Goal: Obtain resource: Download file/media

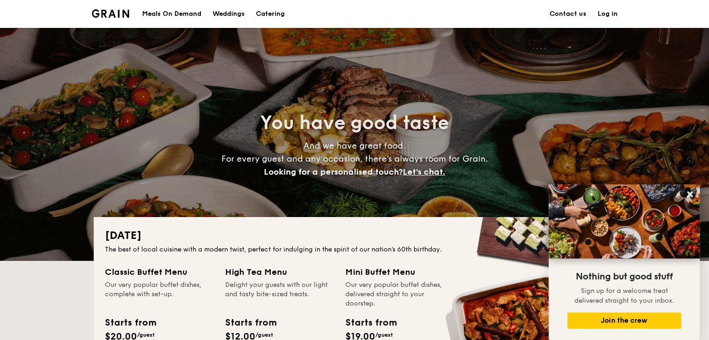
click at [190, 9] on div "Meals On Demand" at bounding box center [171, 14] width 59 height 28
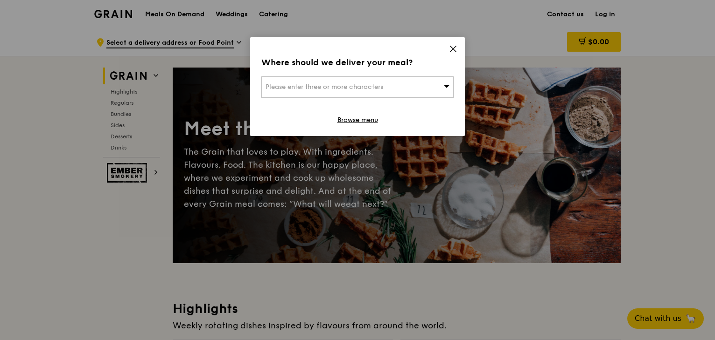
click at [447, 90] on span at bounding box center [446, 86] width 7 height 9
click at [412, 90] on input "search" at bounding box center [357, 87] width 191 height 21
click at [454, 49] on icon at bounding box center [453, 49] width 8 height 8
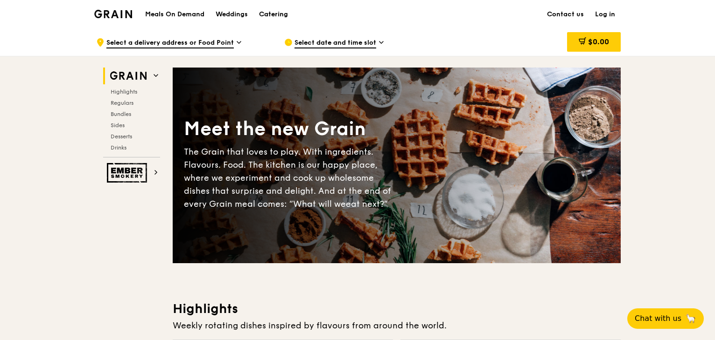
click at [275, 10] on div "Catering" at bounding box center [273, 14] width 29 height 28
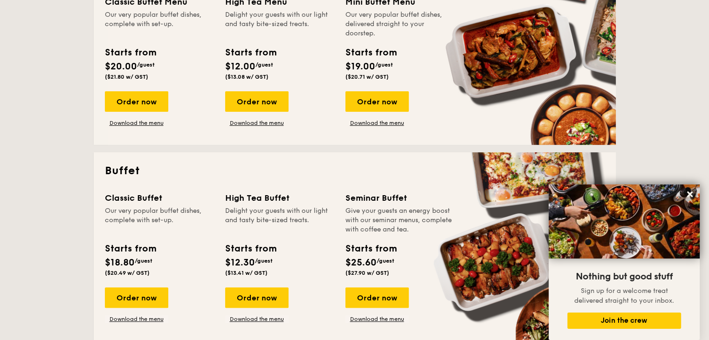
scroll to position [283, 0]
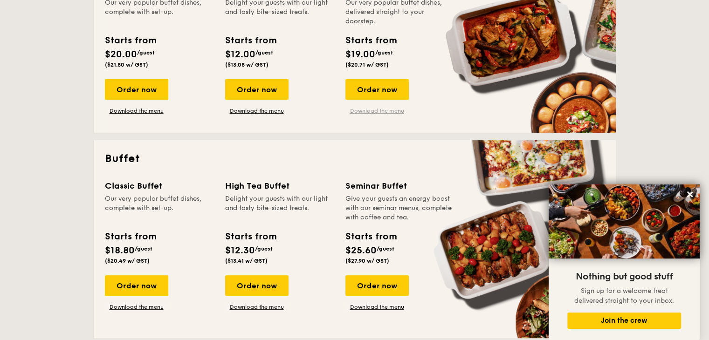
click at [386, 111] on link "Download the menu" at bounding box center [377, 110] width 63 height 7
click at [155, 306] on link "Download the menu" at bounding box center [136, 307] width 63 height 7
